Goal: Entertainment & Leisure: Consume media (video, audio)

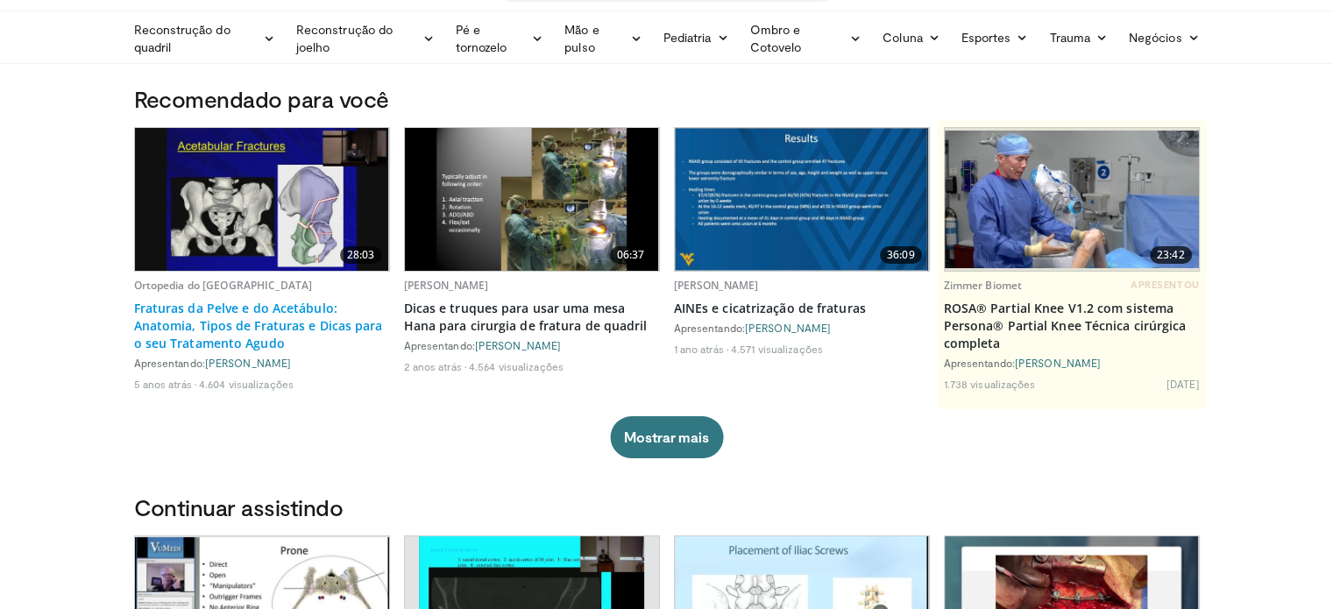
scroll to position [54, 0]
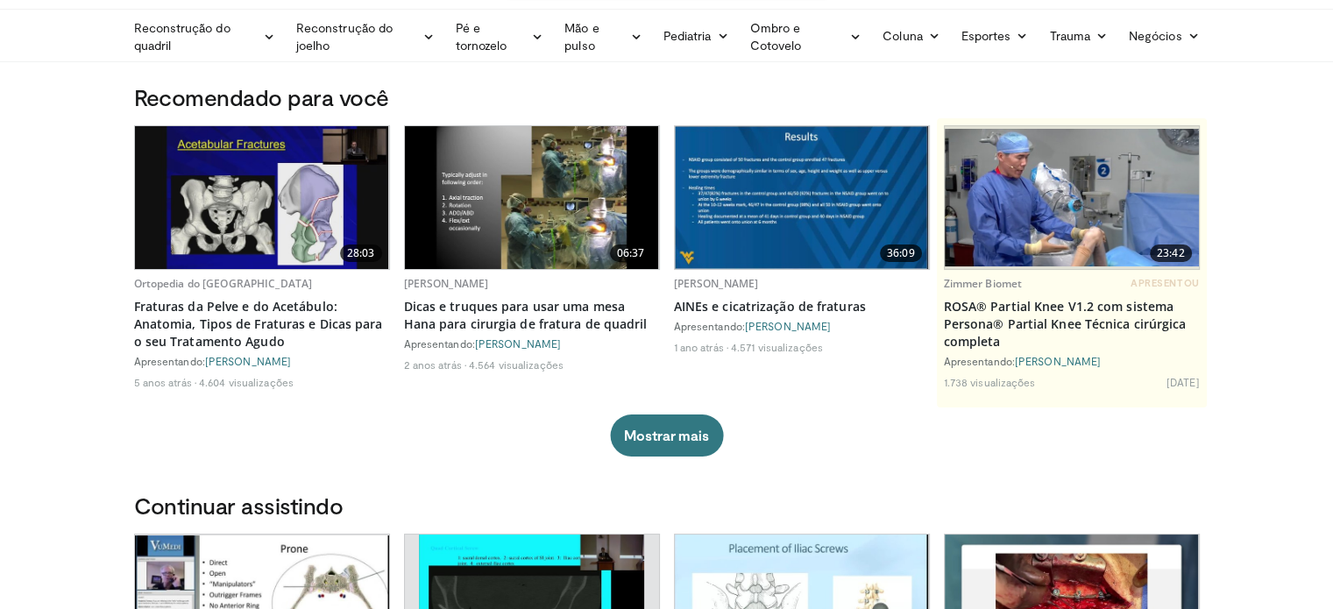
click at [279, 209] on img at bounding box center [262, 197] width 254 height 143
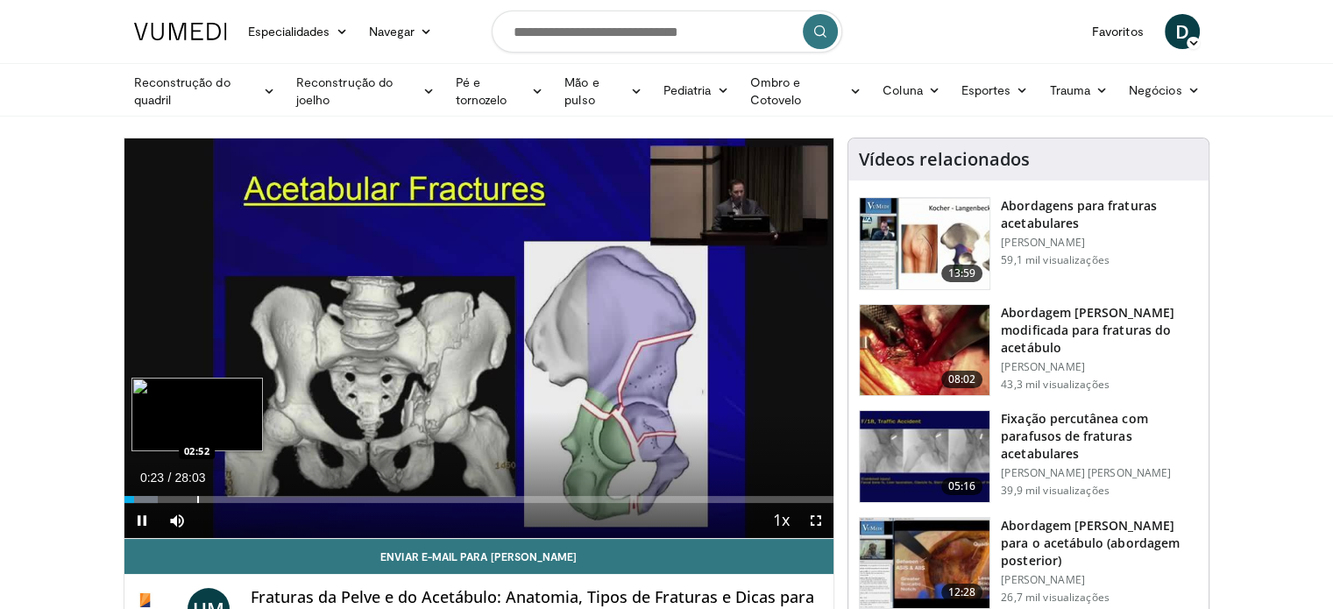
click at [196, 492] on div "Loaded : 4.74% 02:52 02:52" at bounding box center [479, 494] width 710 height 17
click at [273, 507] on div "Current Time 2:55 / Duration 28:03 Pause Skip Backward Skip Forward Mute Loaded…" at bounding box center [479, 520] width 710 height 35
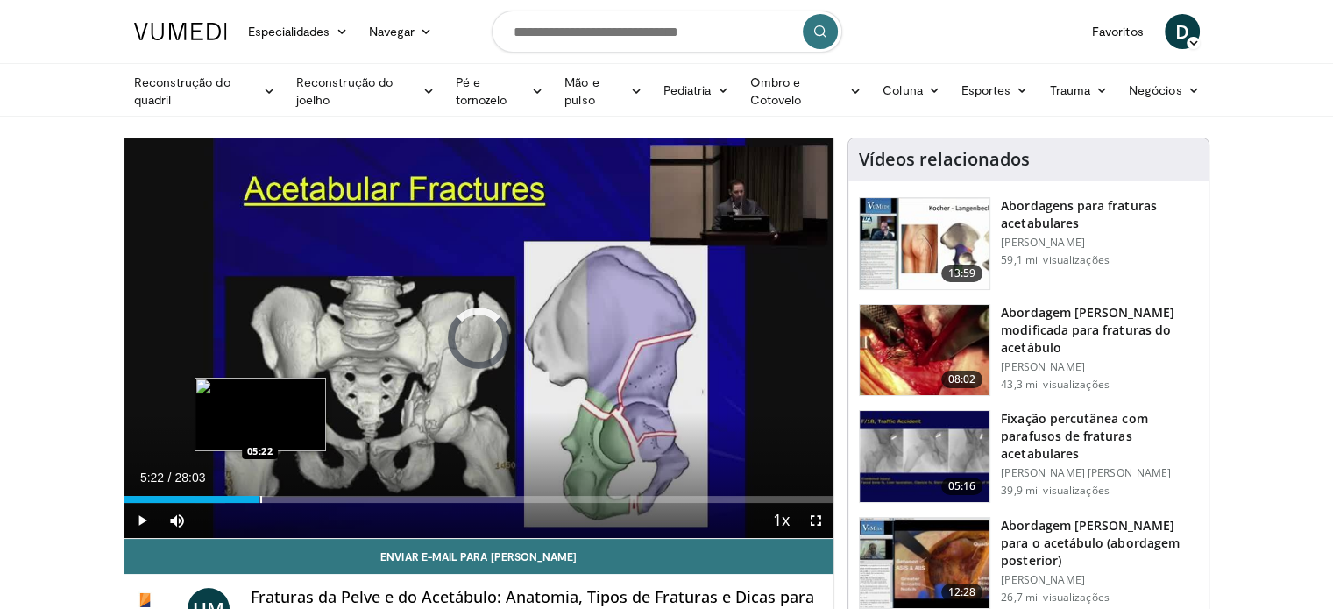
click at [260, 496] on div "Progress Bar" at bounding box center [261, 499] width 2 height 7
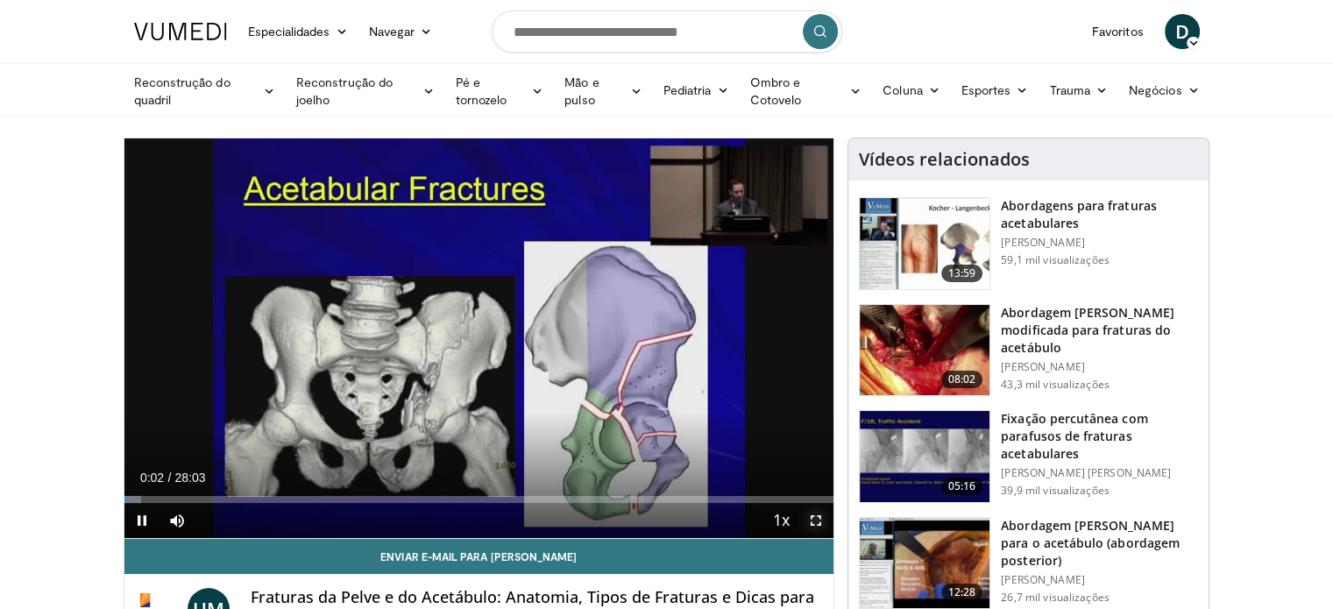
click at [817, 520] on span "Video Player" at bounding box center [815, 520] width 35 height 35
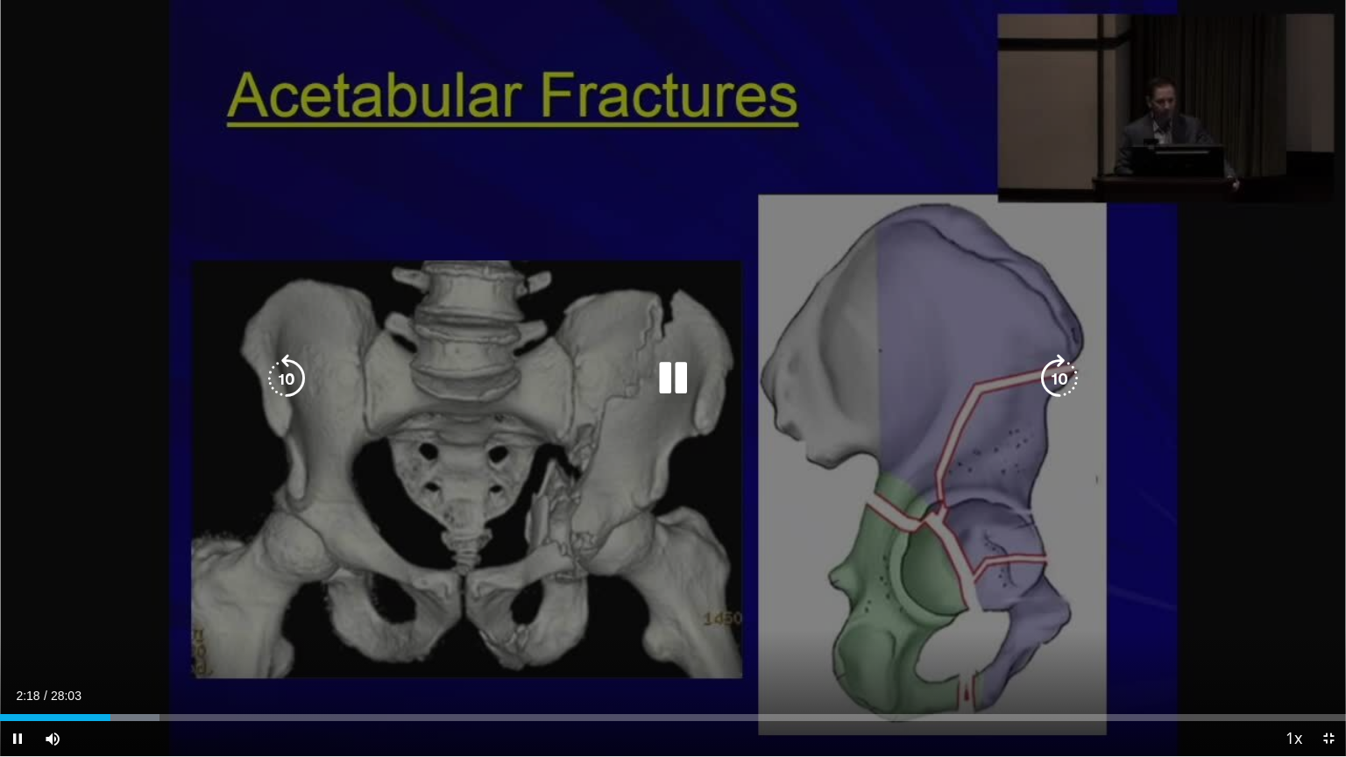
click at [682, 389] on icon "Video Player" at bounding box center [672, 378] width 49 height 49
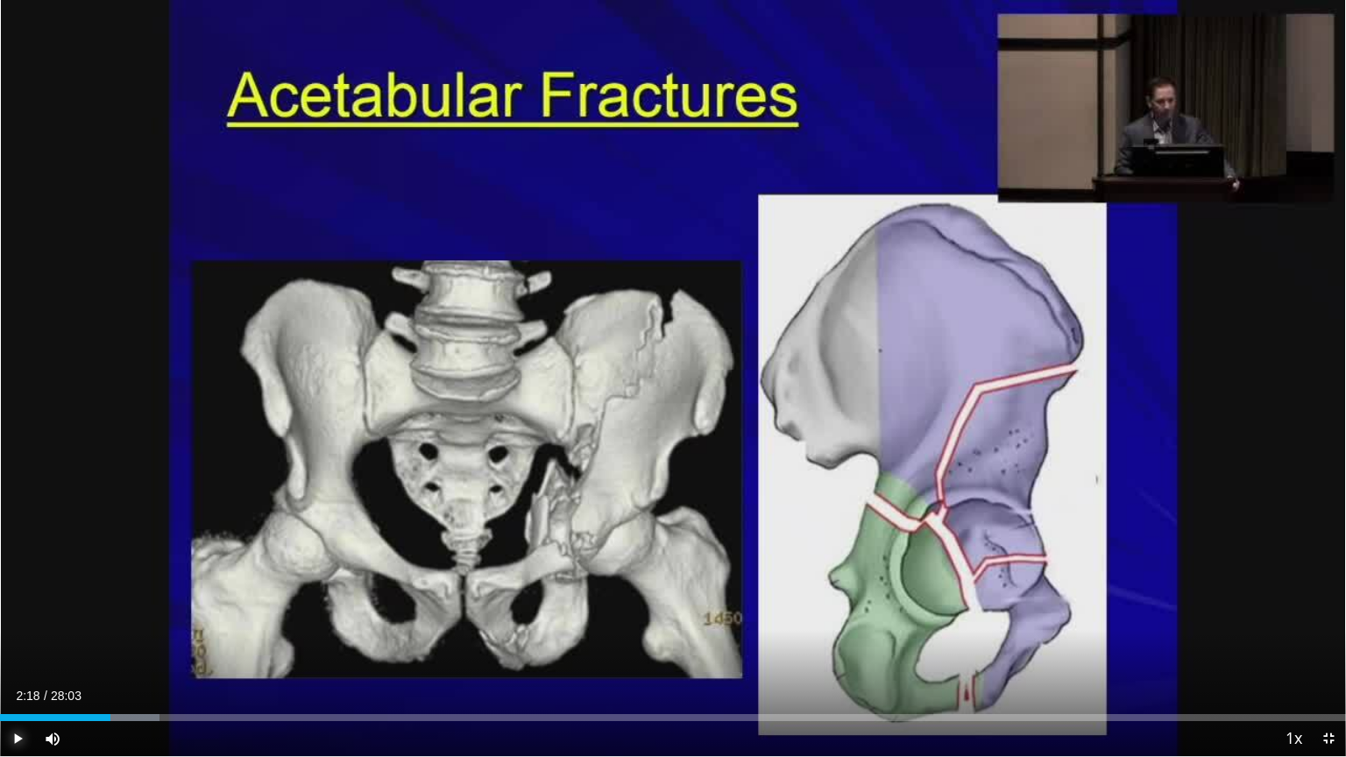
click at [15, 608] on span "Video Player" at bounding box center [17, 738] width 35 height 35
click at [123, 608] on div "Progress Bar" at bounding box center [124, 717] width 2 height 7
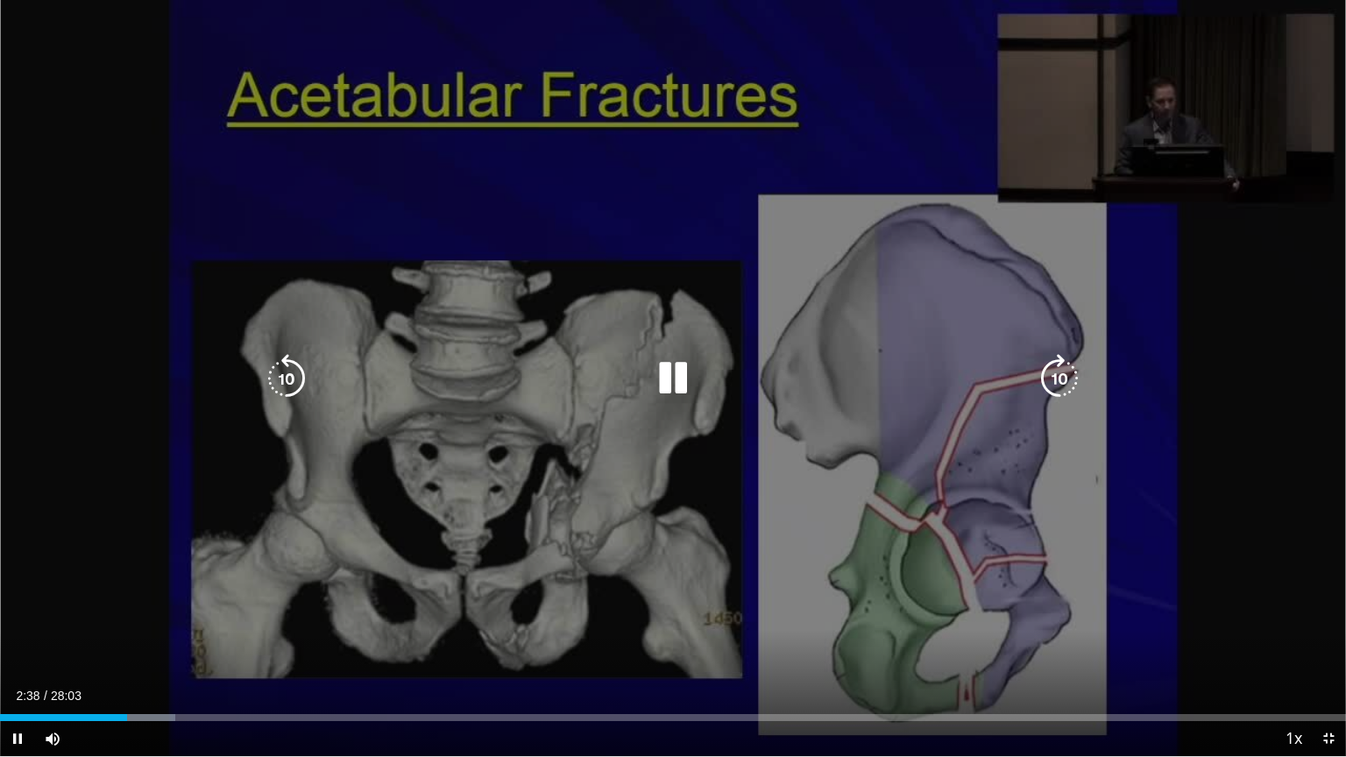
click at [720, 454] on div "10 seconds Tap to unmute" at bounding box center [673, 378] width 1346 height 756
click at [917, 549] on div "30 seconds Tap to unmute" at bounding box center [673, 378] width 1346 height 756
click at [350, 535] on div "30 seconds Tap to unmute" at bounding box center [673, 378] width 1346 height 756
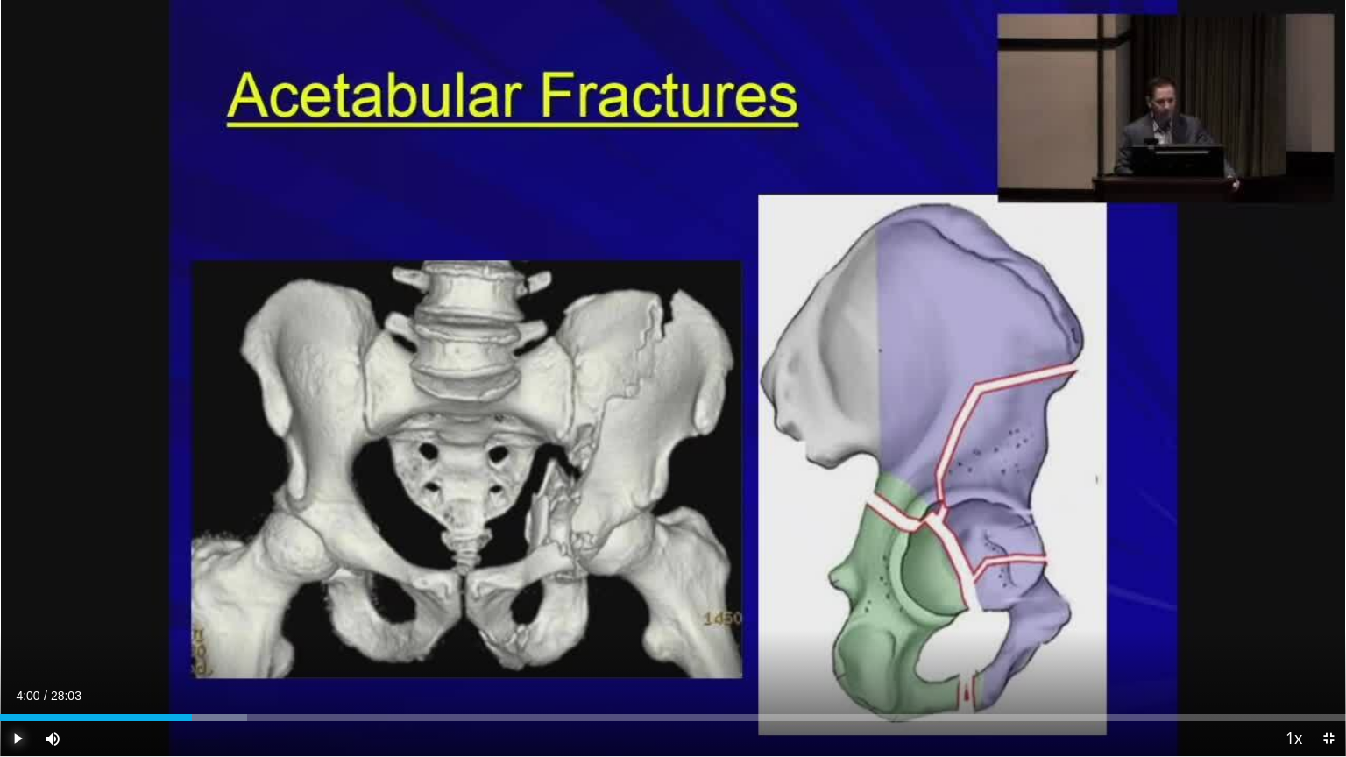
click at [21, 608] on span "Video Player" at bounding box center [17, 738] width 35 height 35
click at [18, 608] on span "Video Player" at bounding box center [17, 738] width 35 height 35
click at [7, 608] on span "Video Player" at bounding box center [17, 738] width 35 height 35
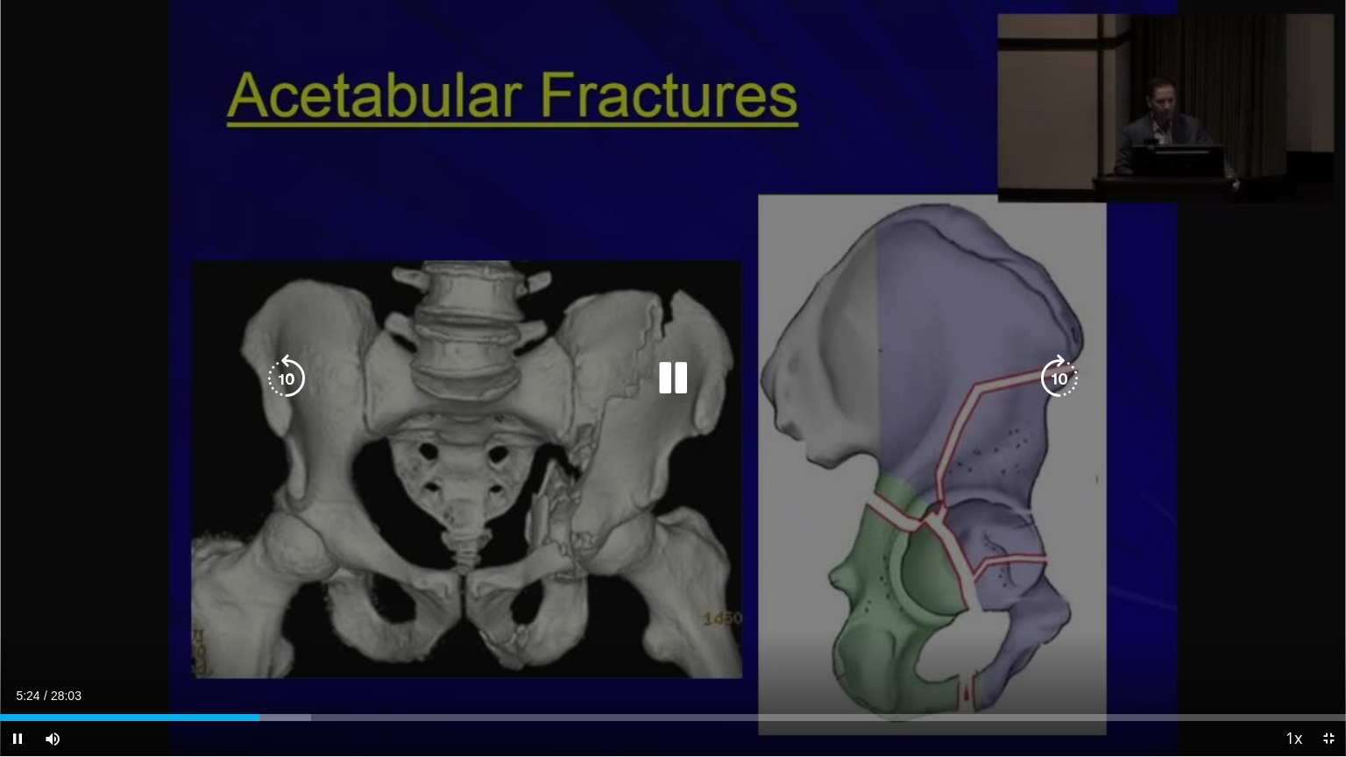
click at [981, 528] on div "30 seconds Tap to unmute" at bounding box center [673, 378] width 1346 height 756
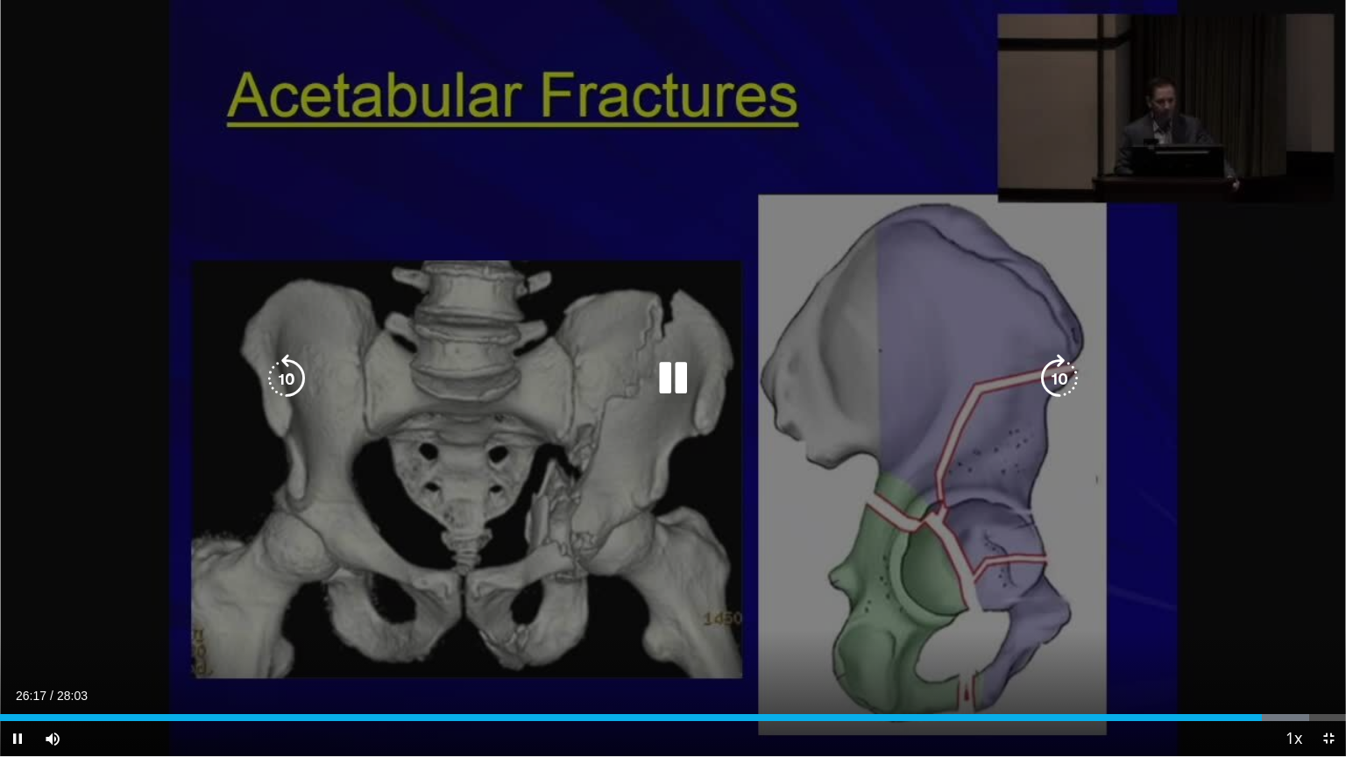
click at [666, 375] on icon "Video Player" at bounding box center [672, 378] width 49 height 49
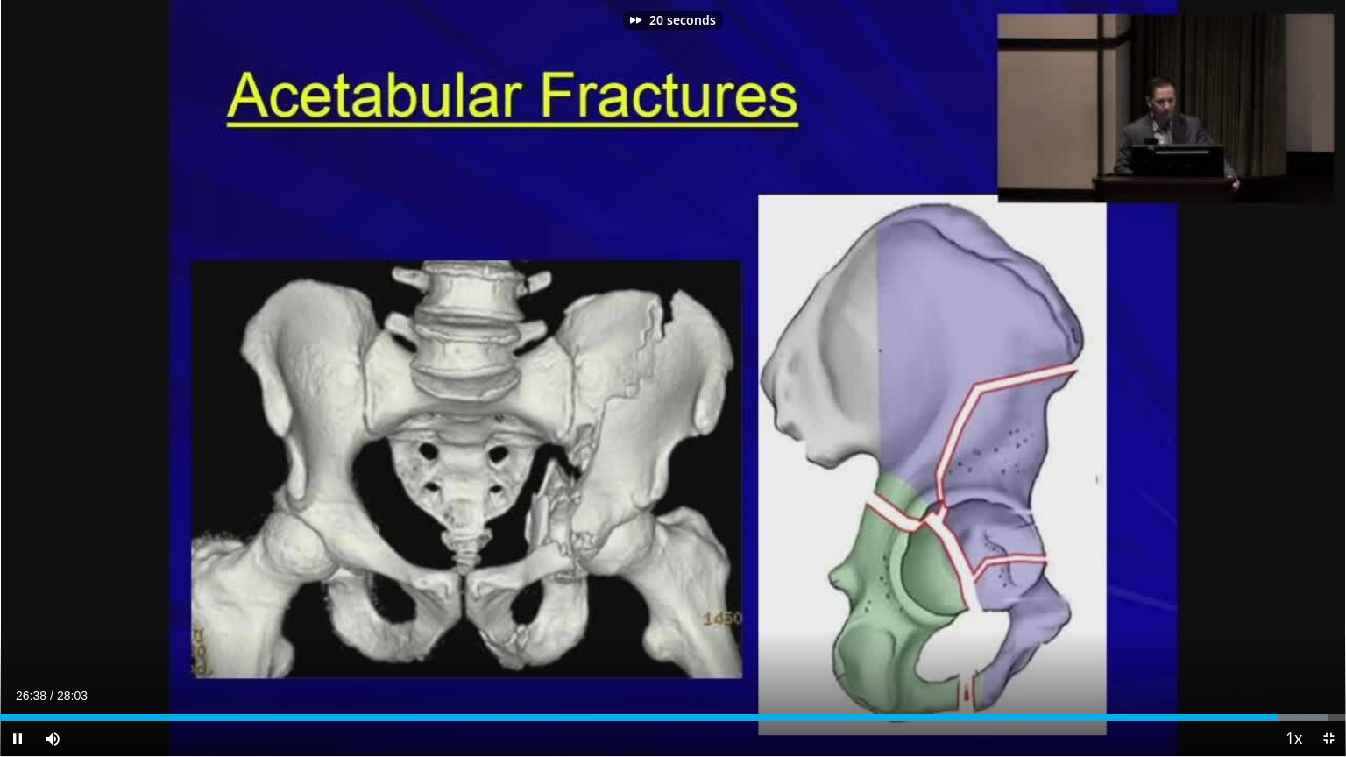
click at [1333, 365] on div "20 seconds Tap to unmute" at bounding box center [673, 378] width 1346 height 756
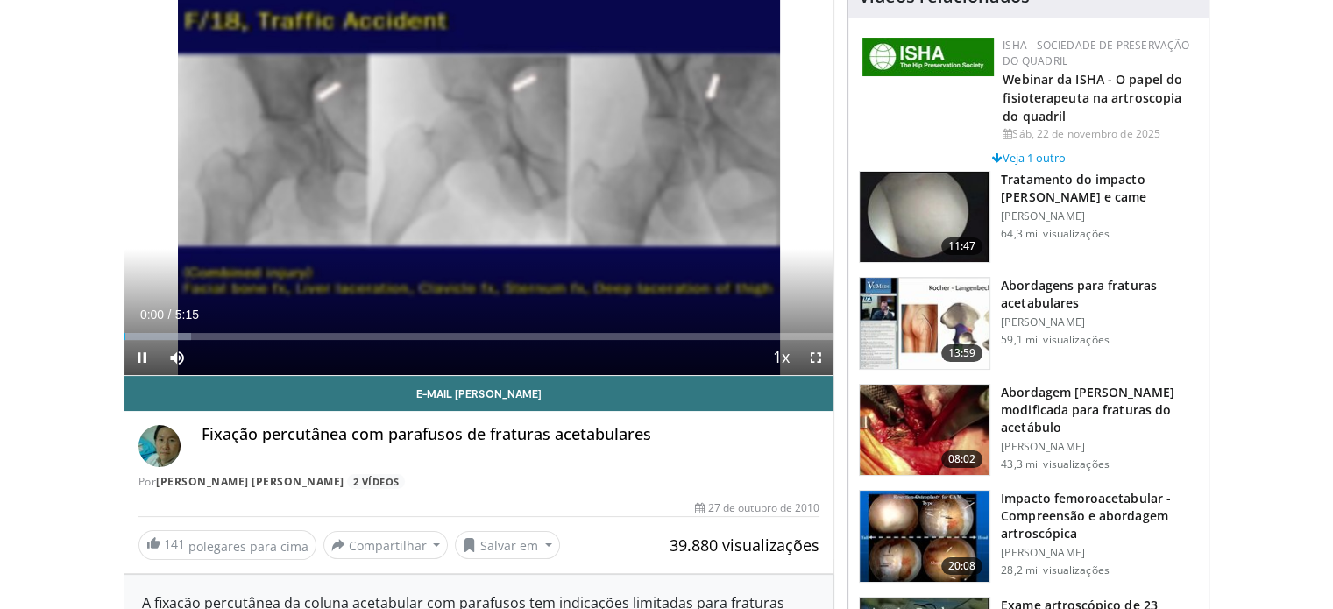
scroll to position [161, 0]
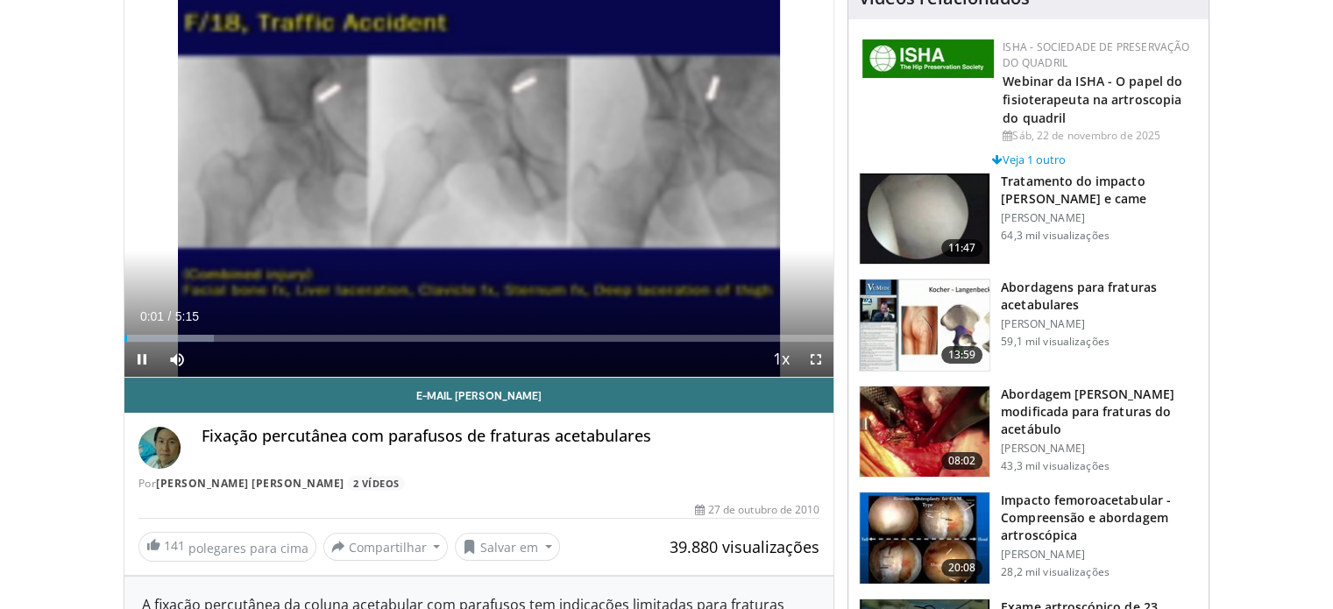
click at [936, 306] on img at bounding box center [925, 325] width 130 height 91
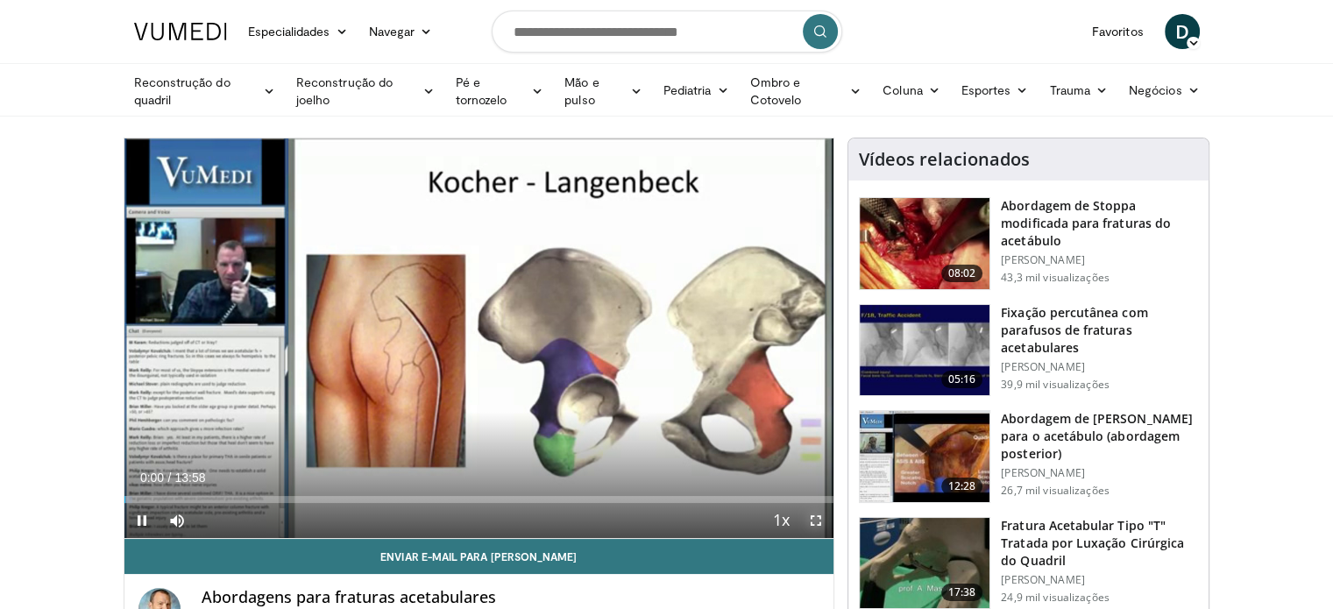
click at [819, 522] on span "Video Player" at bounding box center [815, 520] width 35 height 35
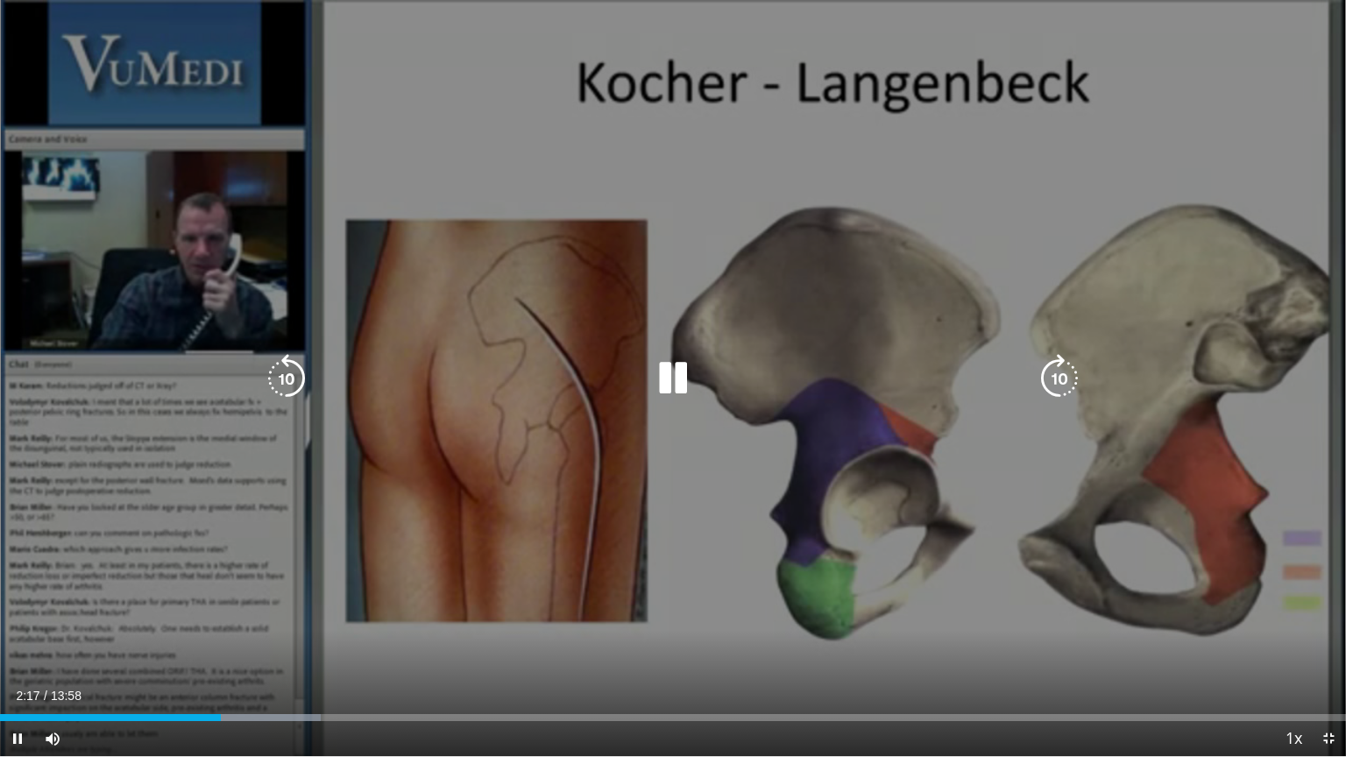
click at [673, 379] on icon "Video Player" at bounding box center [672, 378] width 49 height 49
click at [673, 377] on icon "Video Player" at bounding box center [672, 378] width 49 height 49
click at [677, 382] on icon "Video Player" at bounding box center [672, 378] width 49 height 49
click at [669, 378] on icon "Video Player" at bounding box center [672, 378] width 49 height 49
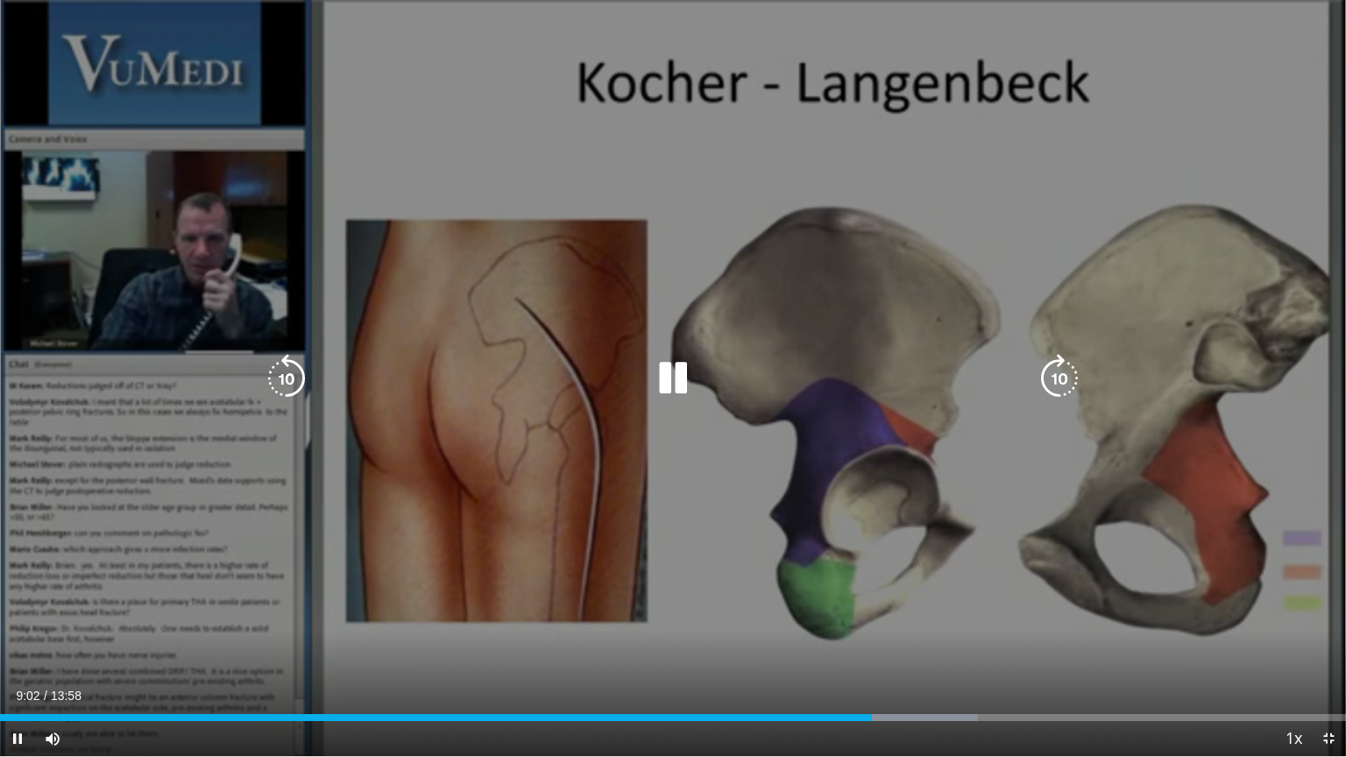
click at [666, 388] on icon "Video Player" at bounding box center [672, 378] width 49 height 49
click at [674, 380] on icon "Video Player" at bounding box center [672, 378] width 49 height 49
click at [668, 376] on icon "Video Player" at bounding box center [672, 378] width 49 height 49
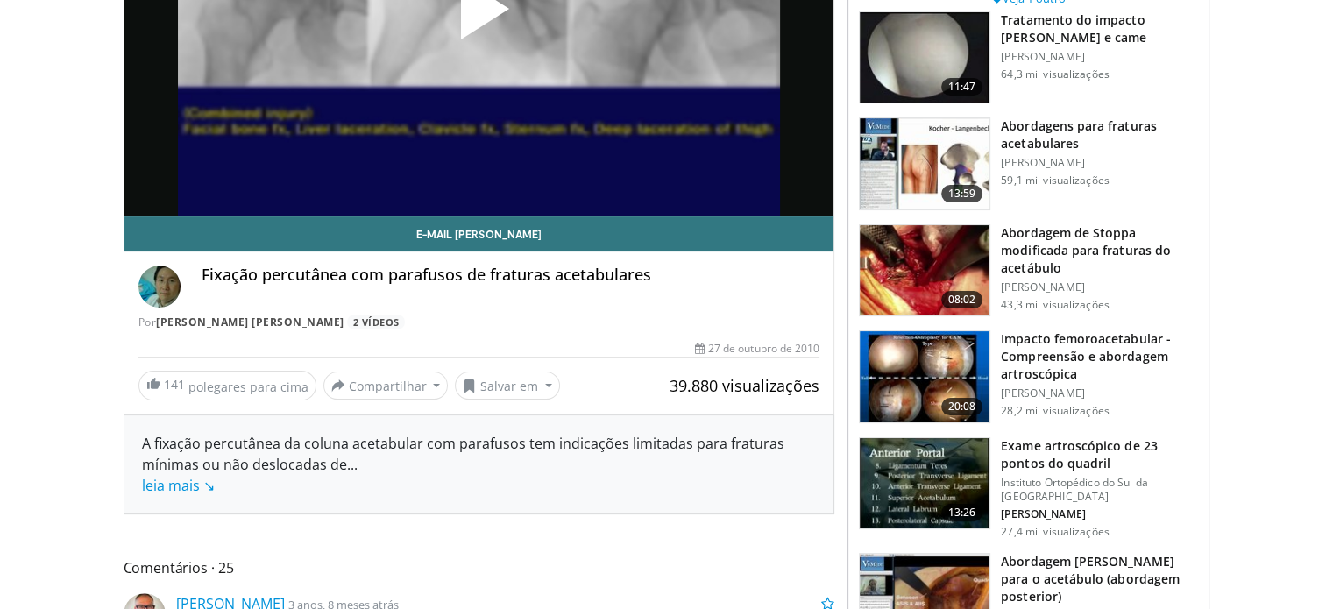
scroll to position [318, 0]
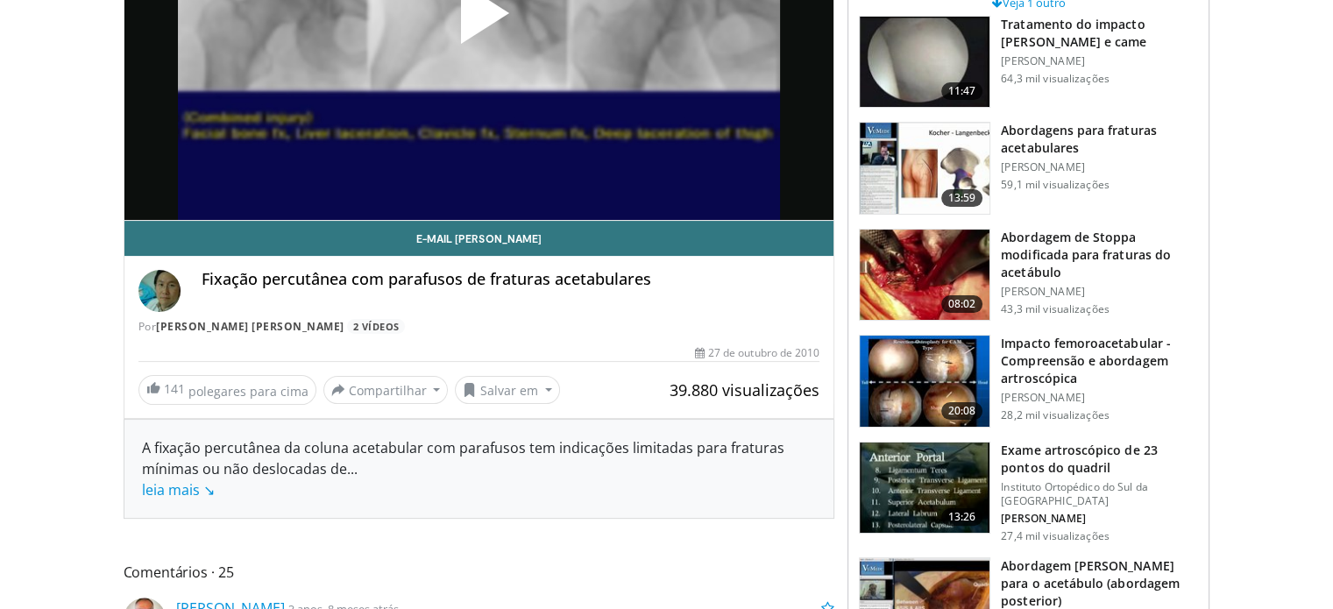
click at [886, 262] on img at bounding box center [925, 275] width 130 height 91
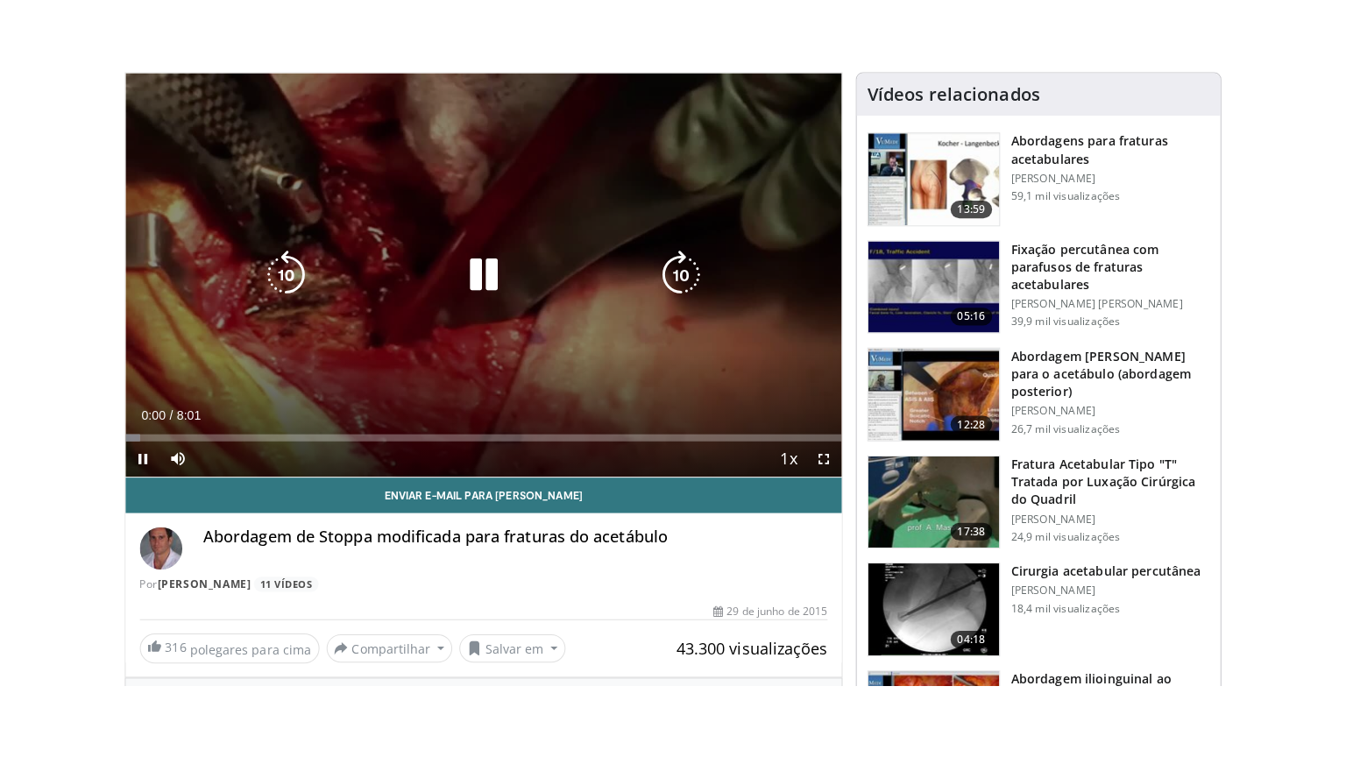
scroll to position [70, 0]
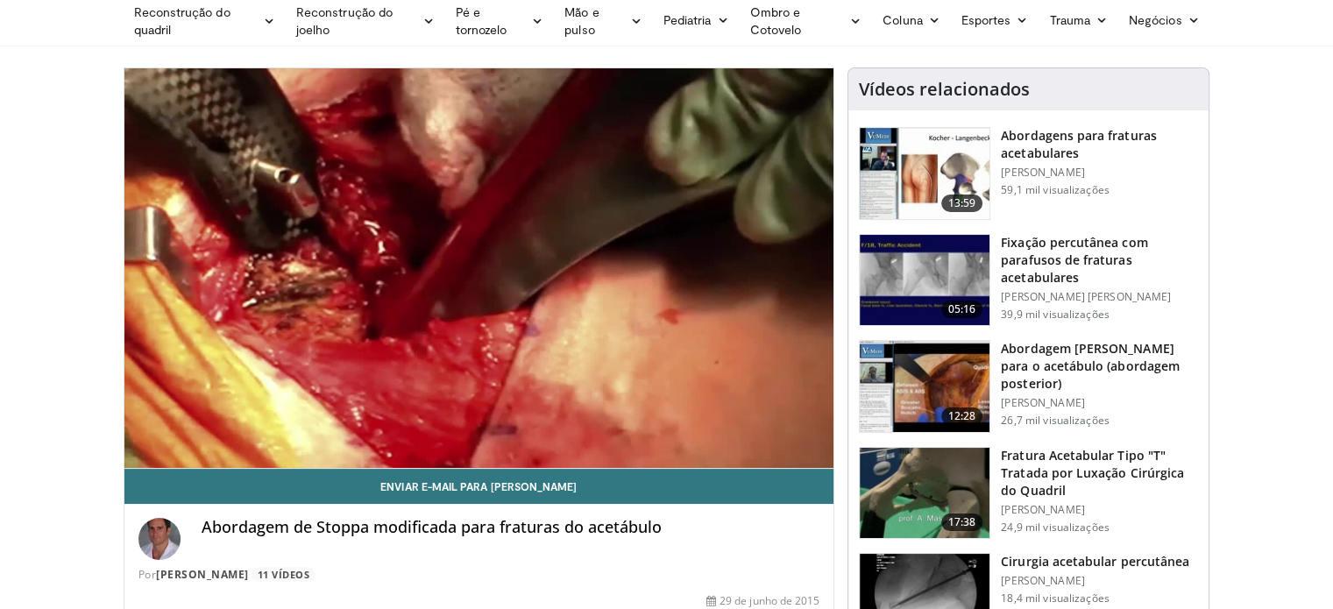
click at [818, 448] on video-js "**********" at bounding box center [479, 268] width 710 height 400
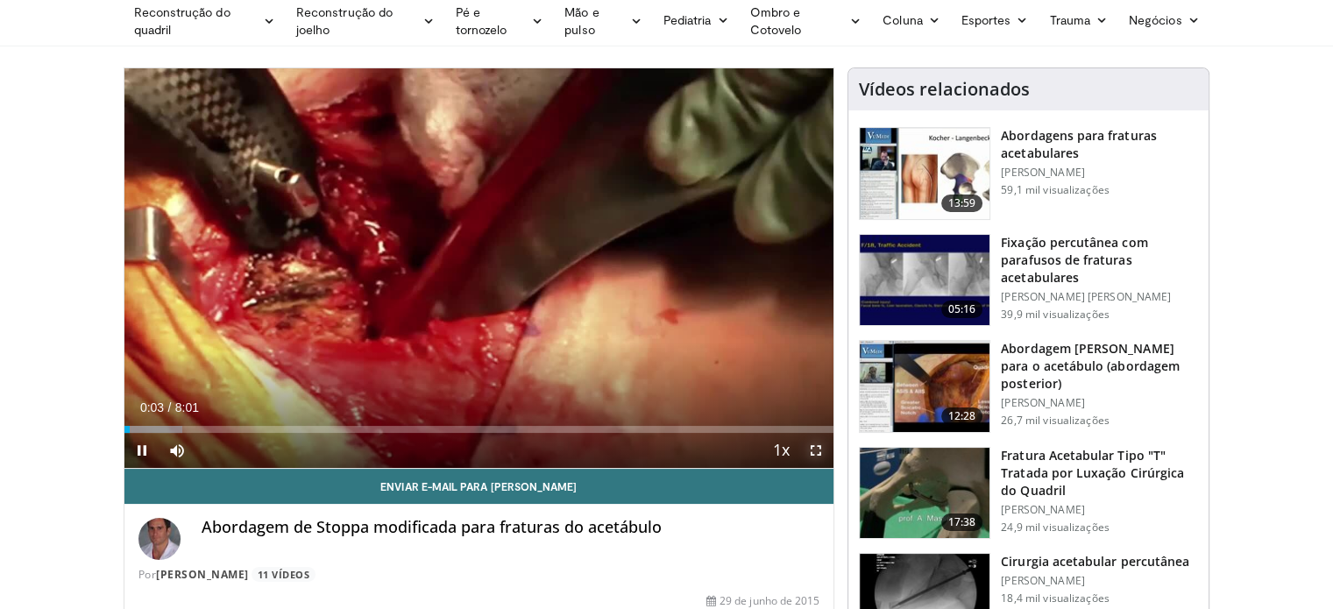
click at [814, 455] on span "Video Player" at bounding box center [815, 450] width 35 height 35
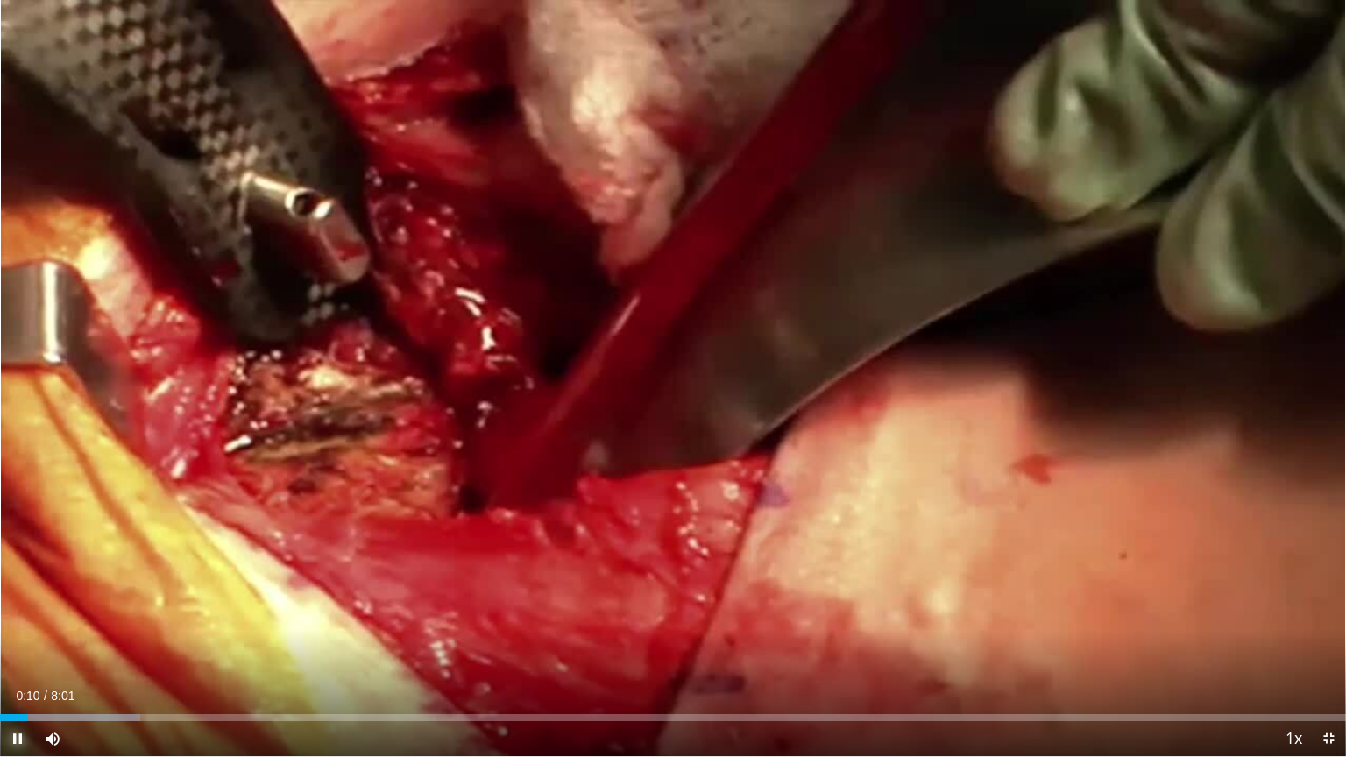
click at [12, 608] on span "Video Player" at bounding box center [17, 738] width 35 height 35
click at [15, 608] on span "Video Player" at bounding box center [17, 738] width 35 height 35
